Goal: Information Seeking & Learning: Understand process/instructions

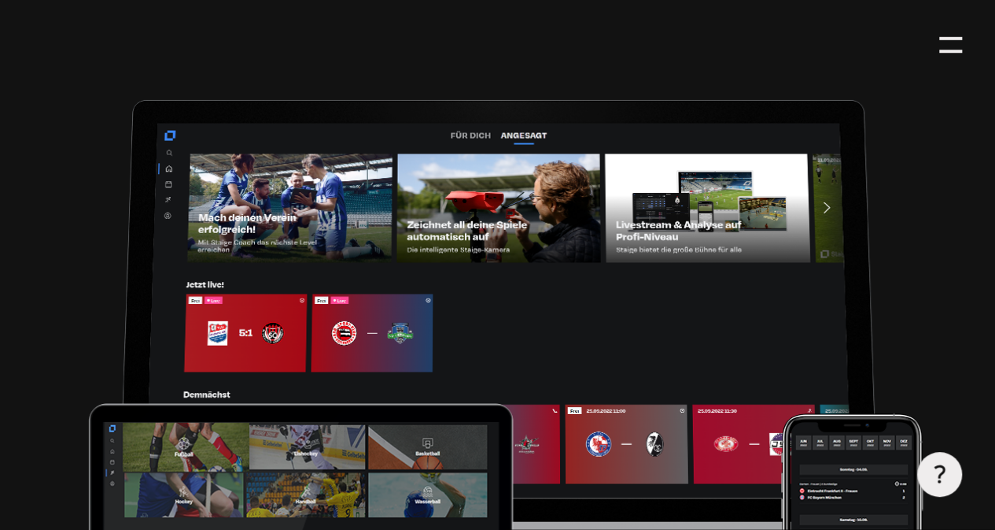
type input "0.8"
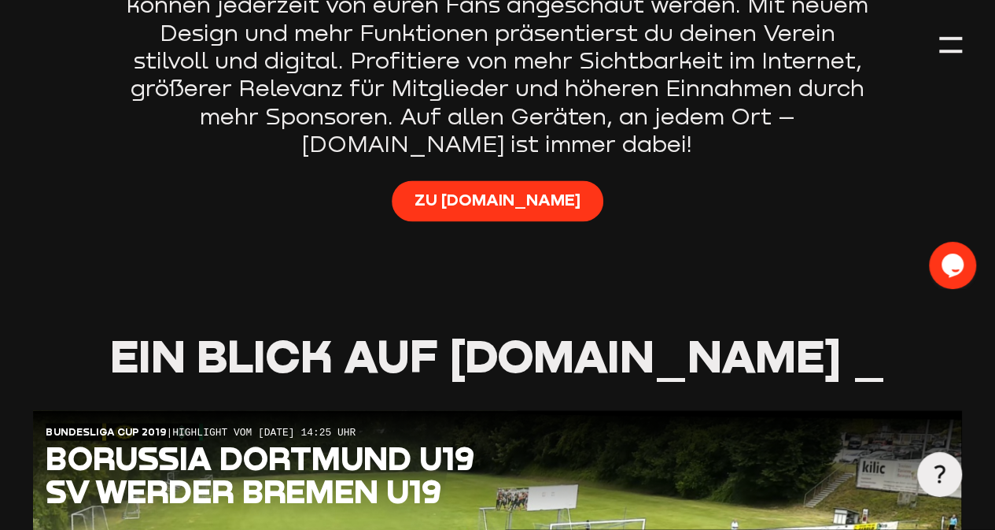
scroll to position [945, 0]
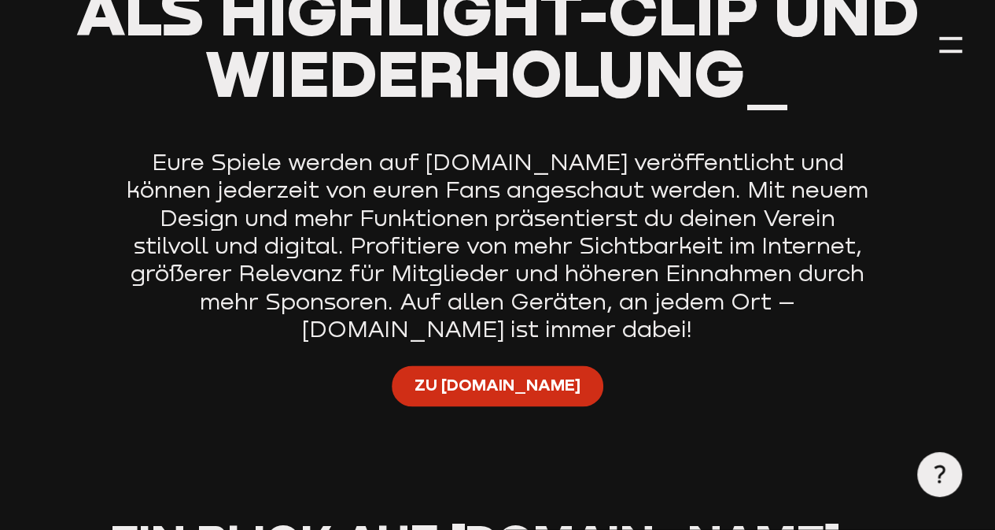
click at [524, 395] on span "Zu [DOMAIN_NAME]" at bounding box center [498, 384] width 166 height 22
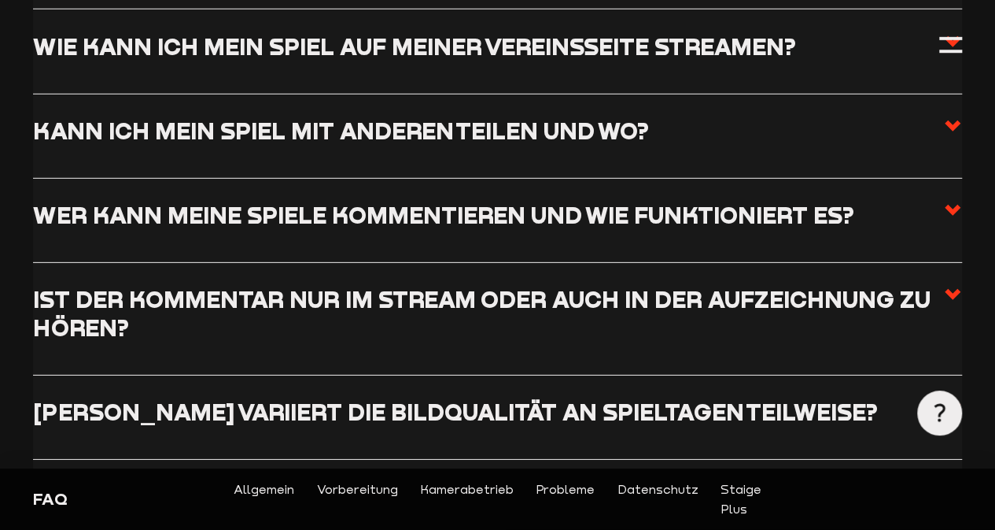
scroll to position [2274, 0]
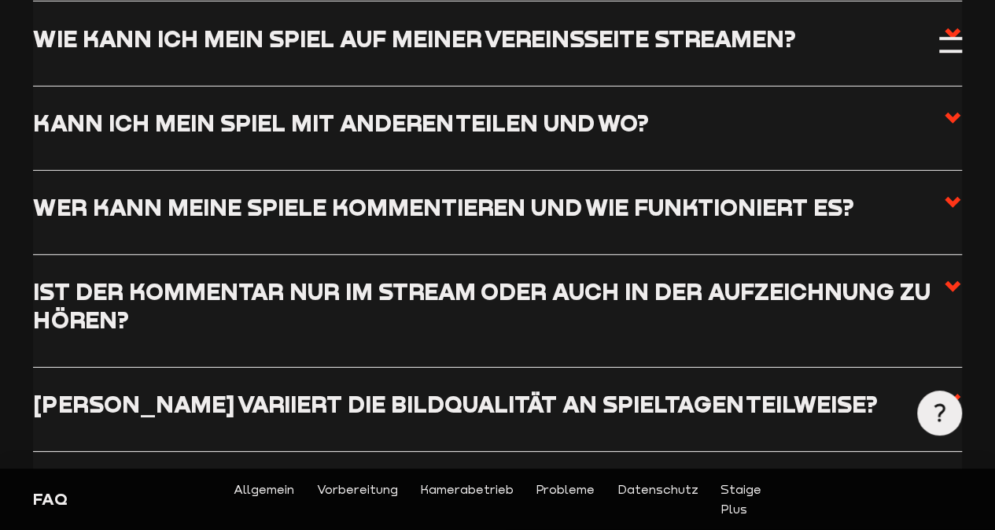
click at [0, 0] on input "Wie bediene ich die Kamera während des Spiels?" at bounding box center [0, 0] width 0 height 0
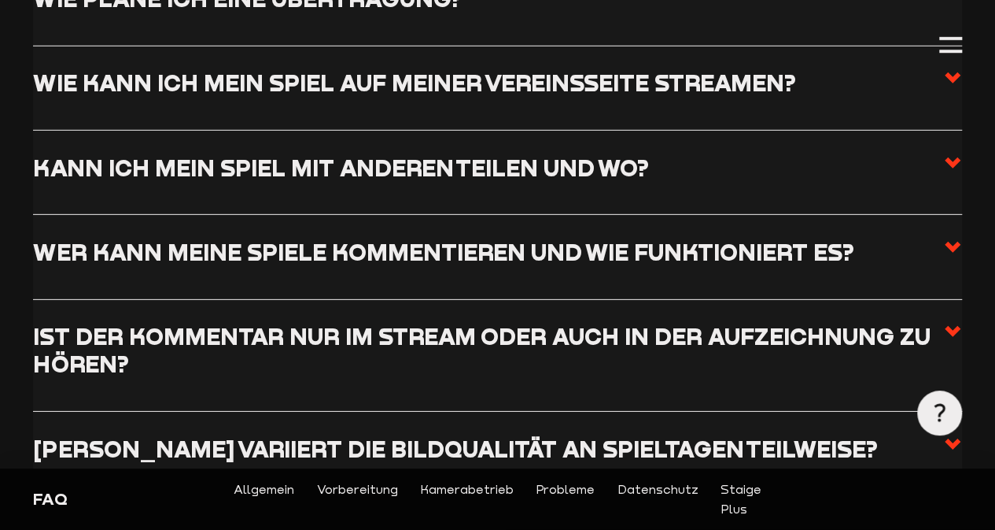
click at [0, 0] on input "Wie schalte ich die Kamera K2 an bzw. aus?" at bounding box center [0, 0] width 0 height 0
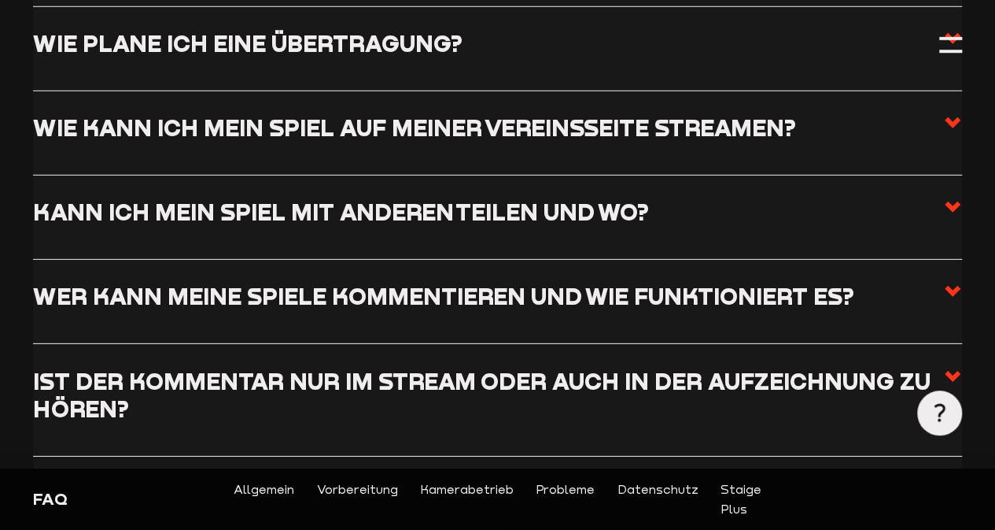
drag, startPoint x: 480, startPoint y: 311, endPoint x: 344, endPoint y: 316, distance: 136.2
copy p "Backstaige-Tool"
